Goal: Task Accomplishment & Management: Manage account settings

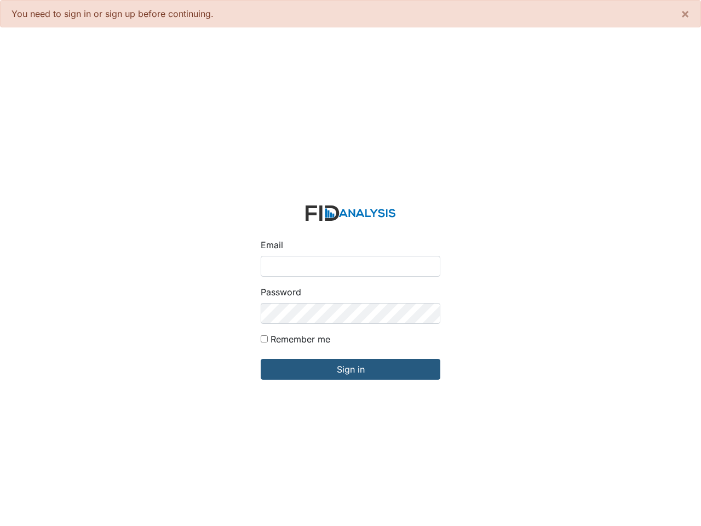
click at [350, 263] on input "Email" at bounding box center [351, 266] width 180 height 21
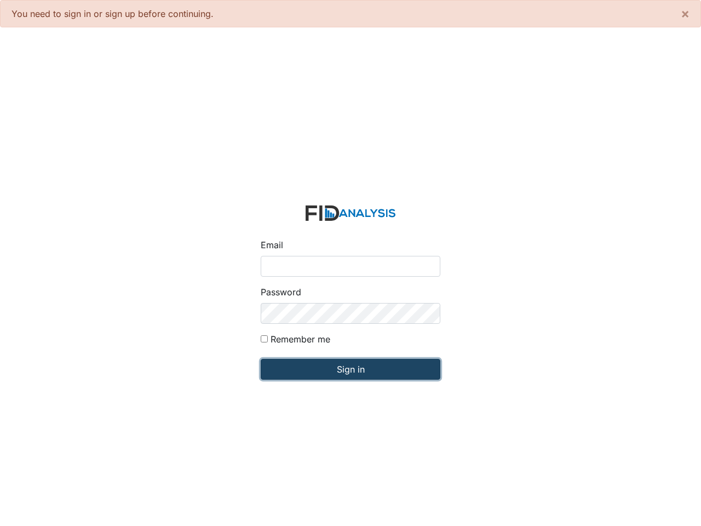
click at [350, 369] on input "Sign in" at bounding box center [351, 369] width 180 height 21
